Goal: Task Accomplishment & Management: Complete application form

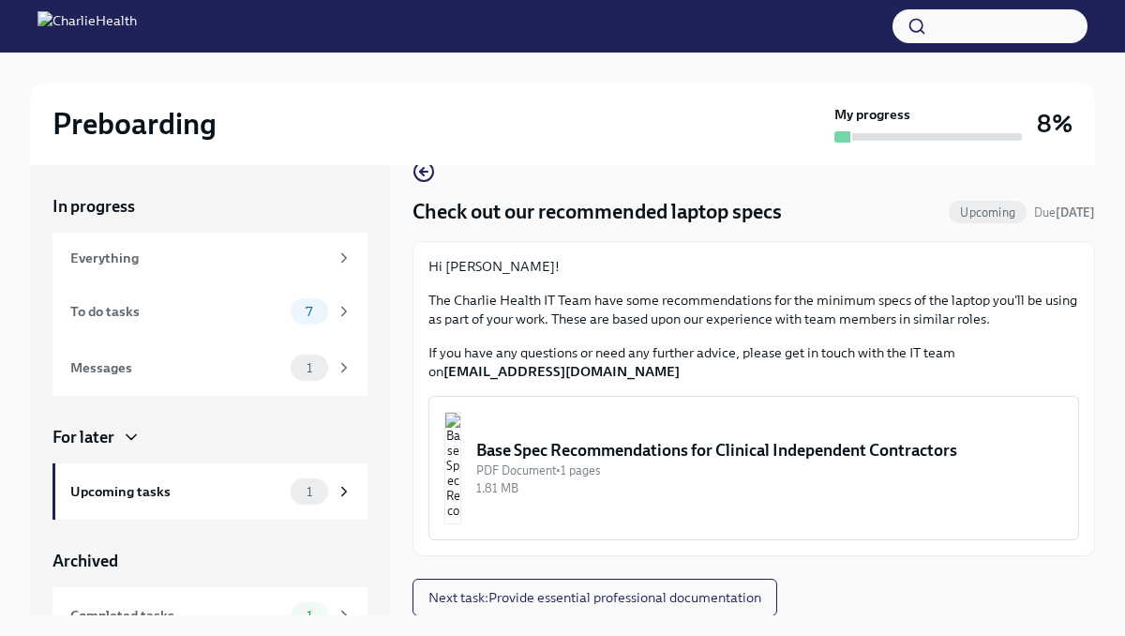
scroll to position [36, 0]
click at [348, 315] on icon at bounding box center [344, 311] width 17 height 17
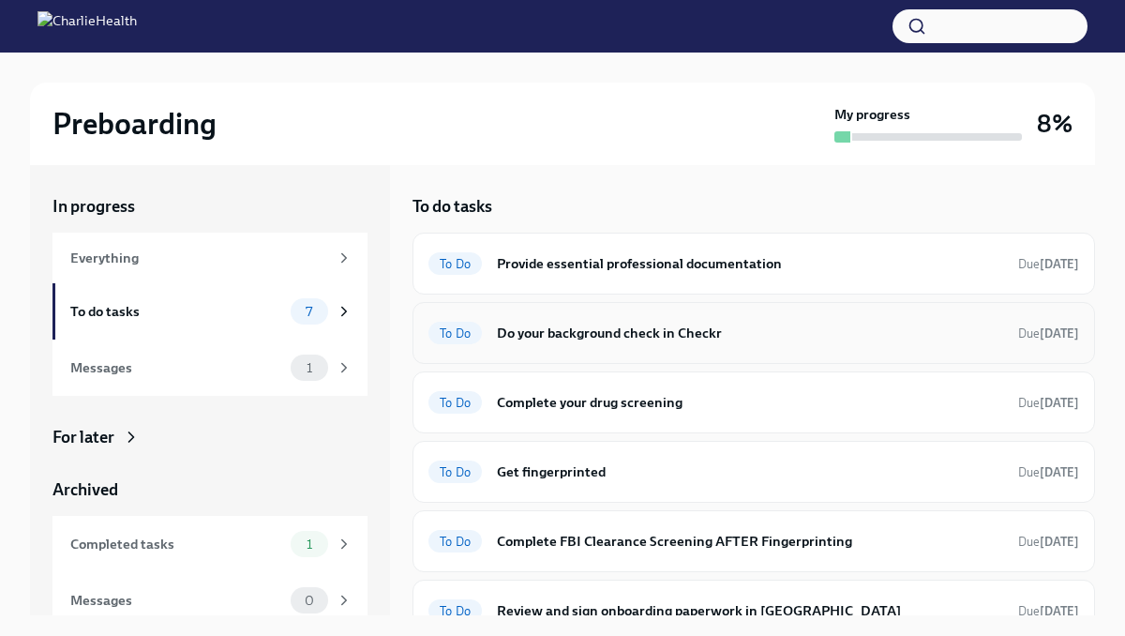
click at [601, 331] on h6 "Do your background check in Checkr" at bounding box center [750, 333] width 506 height 21
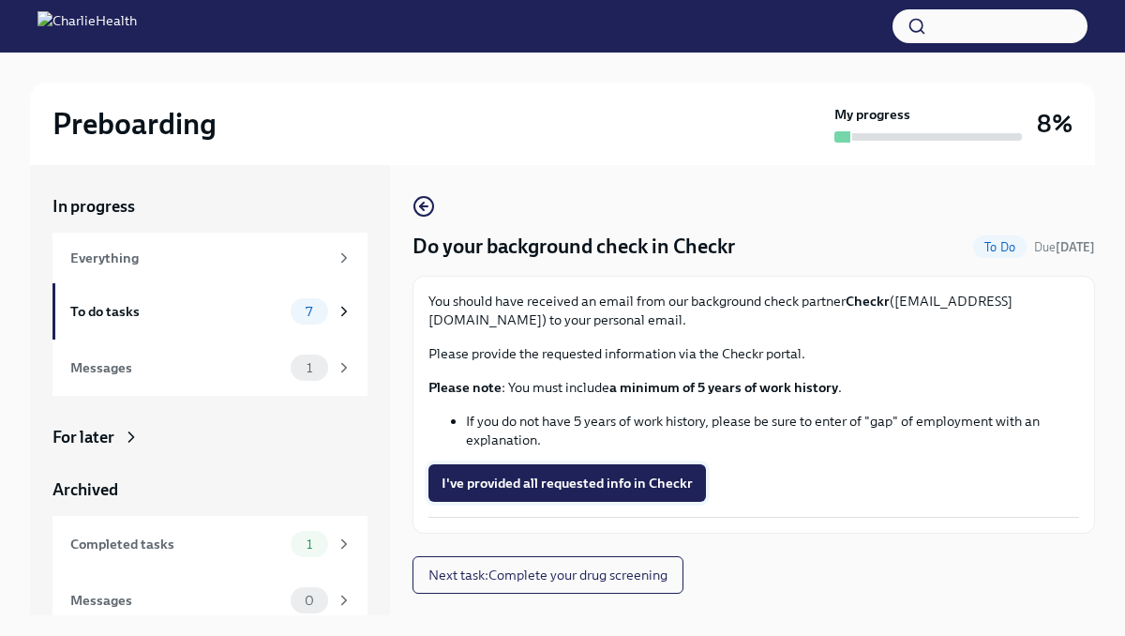
click at [586, 483] on span "I've provided all requested info in Checkr" at bounding box center [567, 483] width 251 height 19
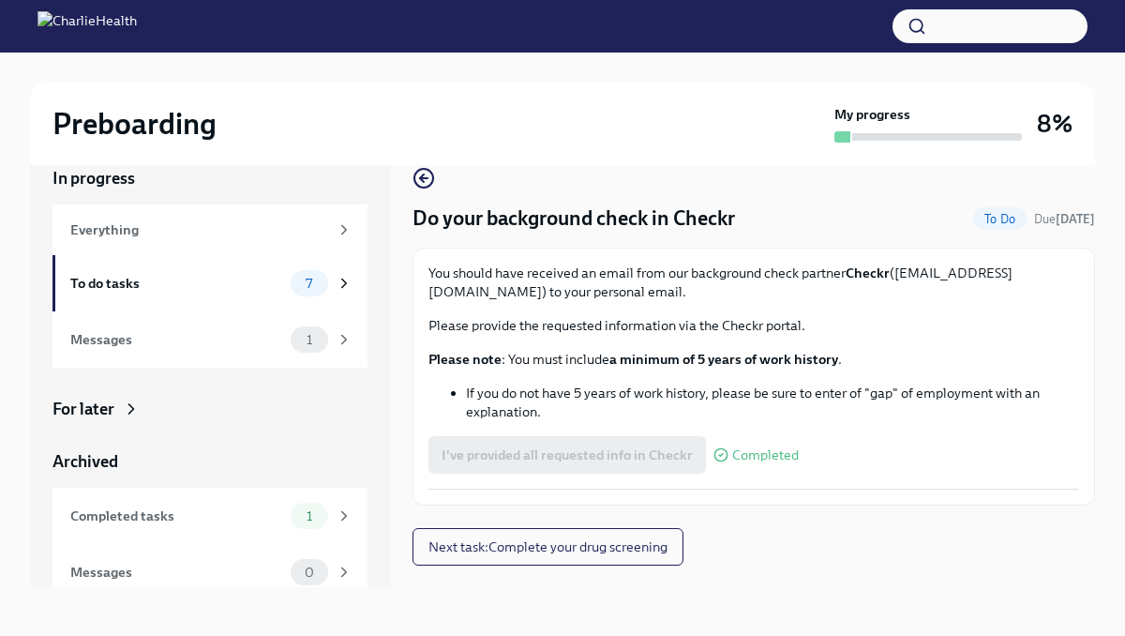
scroll to position [32, 0]
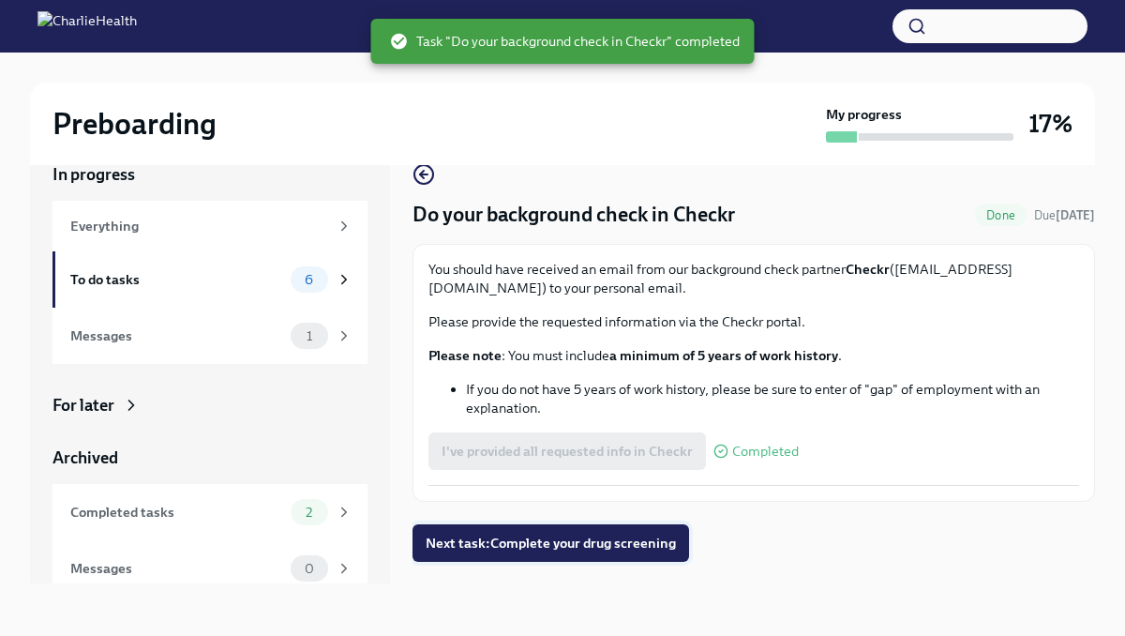
click at [547, 533] on button "Next task : Complete your drug screening" at bounding box center [551, 543] width 277 height 38
